Goal: Transaction & Acquisition: Obtain resource

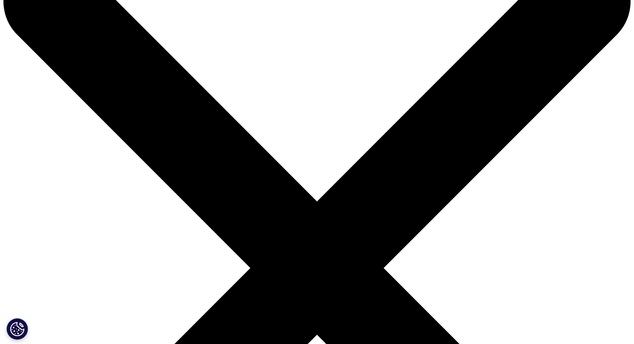
click at [17, 325] on button "Cookies Settings" at bounding box center [17, 329] width 22 height 22
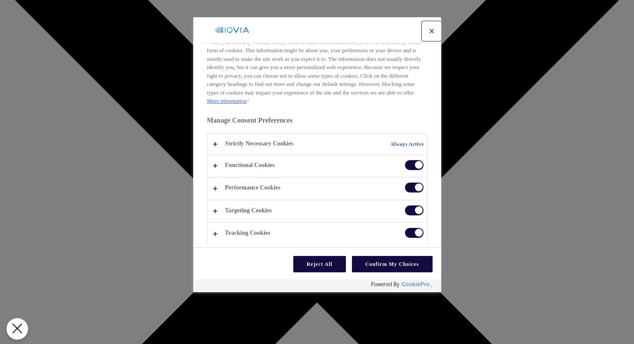
scroll to position [92, 0]
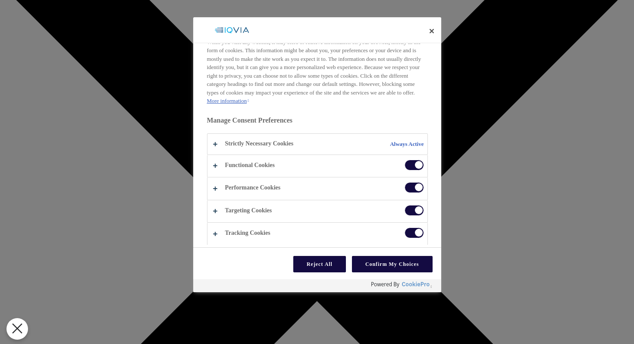
click at [410, 168] on span "Privacy Preference Center" at bounding box center [413, 164] width 19 height 11
click at [404, 159] on input "Functional Cookies" at bounding box center [404, 159] width 0 height 0
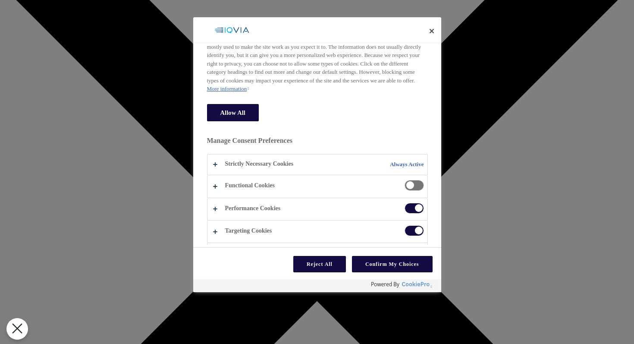
click at [408, 191] on span "Privacy Preference Center" at bounding box center [413, 185] width 19 height 11
click at [404, 180] on input "Functional Cookies" at bounding box center [404, 180] width 0 height 0
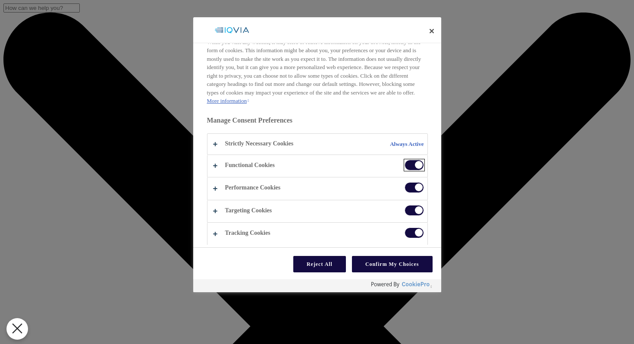
scroll to position [37, 0]
click at [372, 264] on button "Confirm My Choices" at bounding box center [392, 264] width 81 height 16
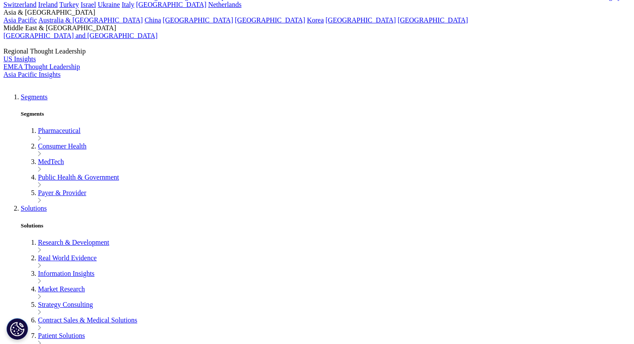
scroll to position [99, 0]
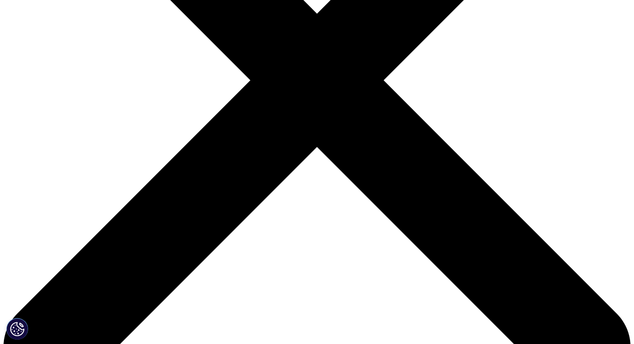
scroll to position [243, 0]
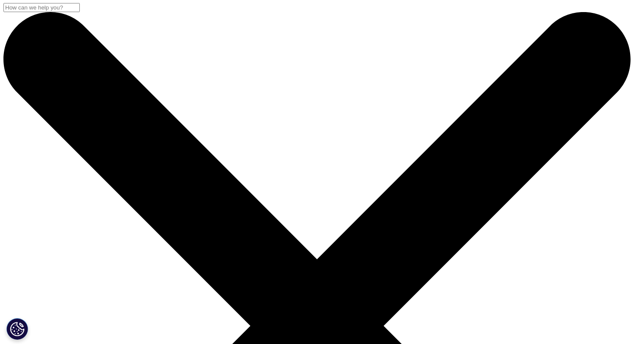
scroll to position [0, 0]
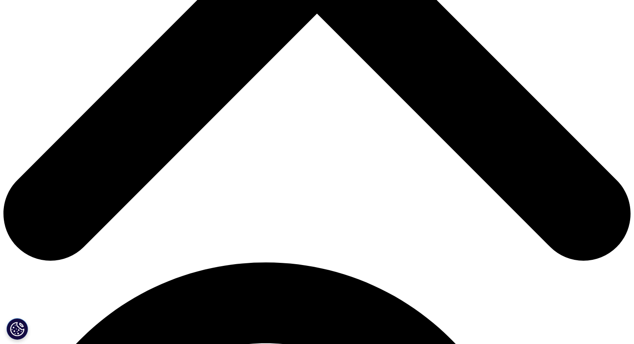
scroll to position [377, 0]
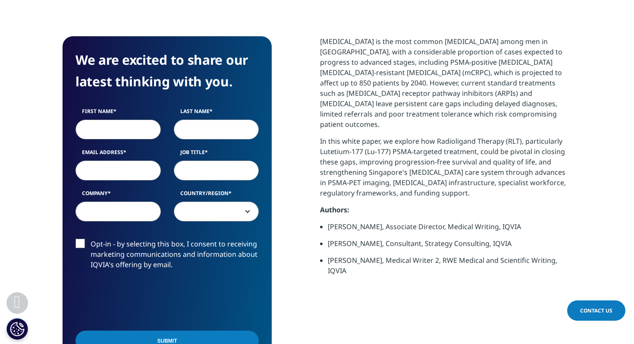
click at [135, 119] on input "First Name" at bounding box center [117, 129] width 85 height 20
type input "Pei Ing"
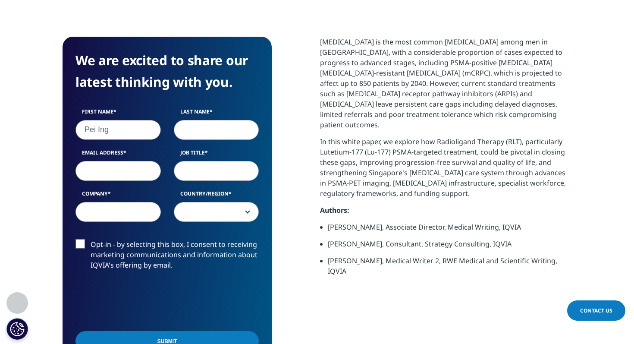
type input "Ngam"
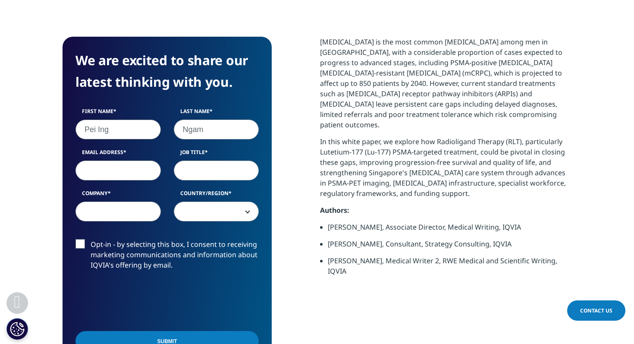
type input "[EMAIL_ADDRESS][DOMAIN_NAME]"
type input "[GEOGRAPHIC_DATA] [GEOGRAPHIC_DATA]"
select select "[GEOGRAPHIC_DATA]"
click at [138, 160] on input "[EMAIL_ADDRESS][DOMAIN_NAME]" at bounding box center [117, 170] width 85 height 20
type input "[EMAIL_ADDRESS][DOMAIN_NAME]"
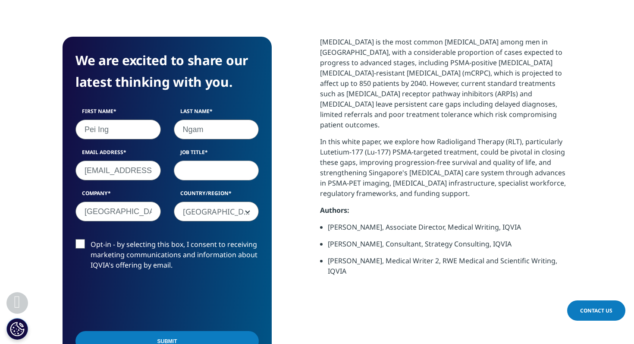
click at [200, 160] on input "Job Title" at bounding box center [216, 170] width 85 height 20
type input "Consultant"
click at [149, 331] on input "Submit" at bounding box center [166, 341] width 183 height 20
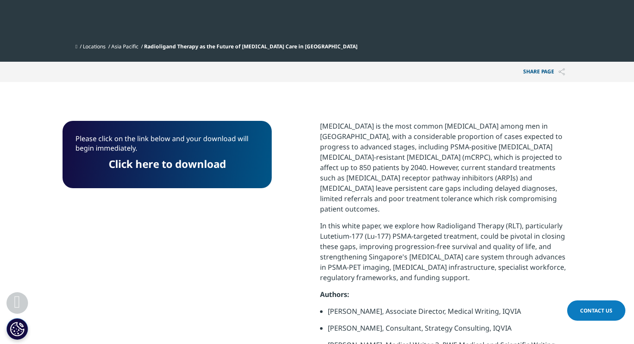
scroll to position [295, 0]
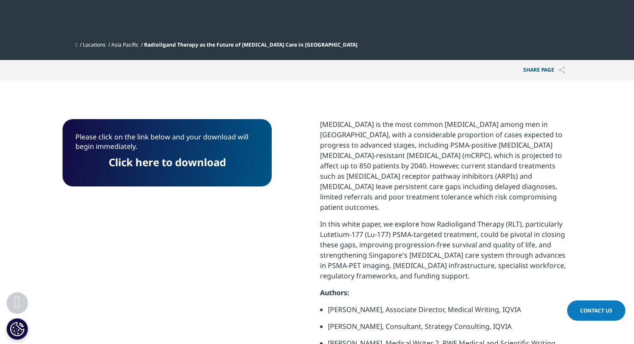
click at [194, 155] on link "Click here to download" at bounding box center [167, 162] width 117 height 14
